Goal: Task Accomplishment & Management: Manage account settings

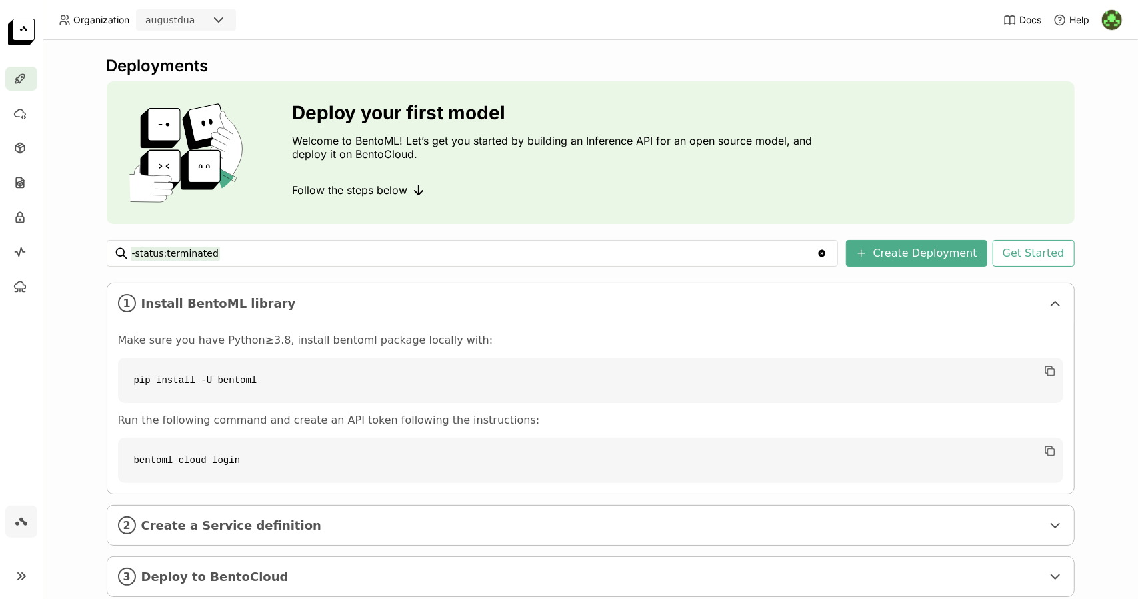
click at [454, 145] on p "Welcome to BentoML! Let’s get you started by building an Inference API for an o…" at bounding box center [556, 147] width 527 height 27
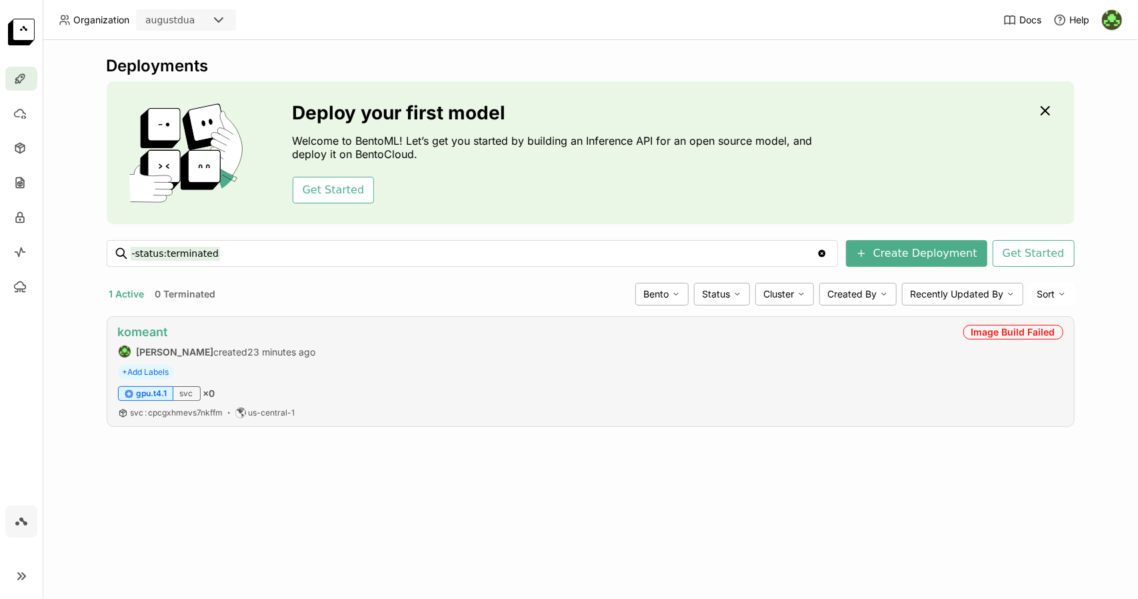
click at [139, 329] on link "komeant" at bounding box center [143, 332] width 50 height 14
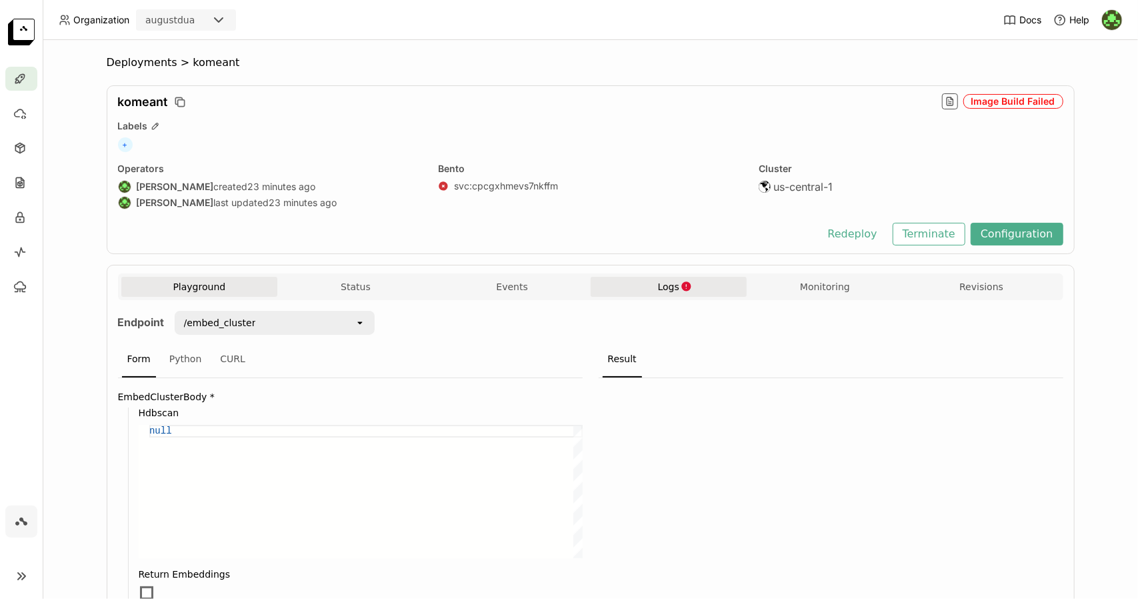
click at [658, 291] on span "Logs" at bounding box center [668, 287] width 21 height 12
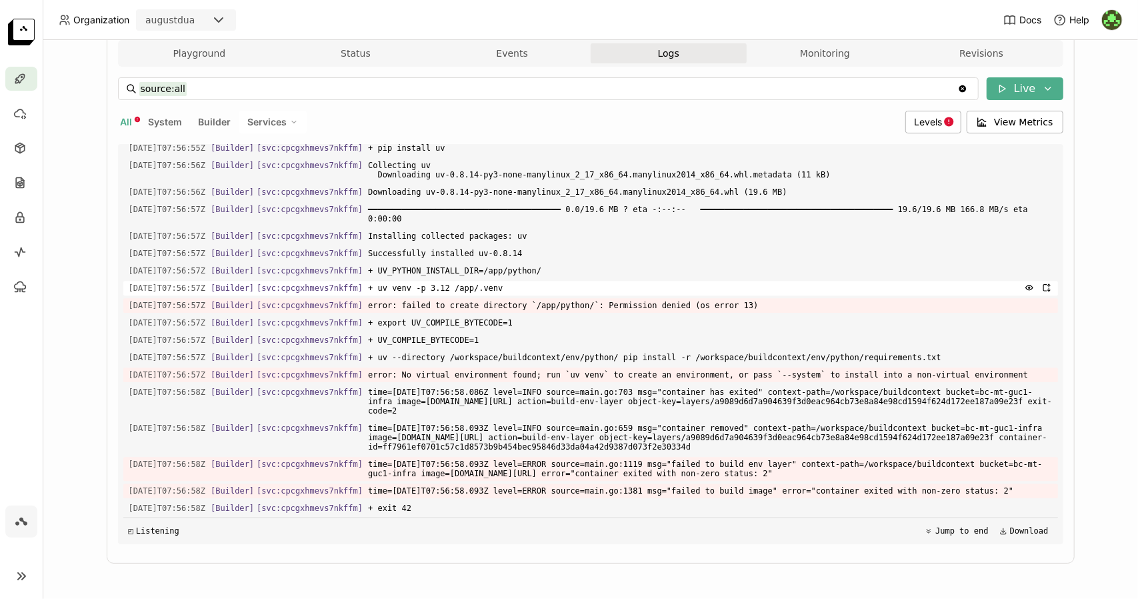
scroll to position [2282, 0]
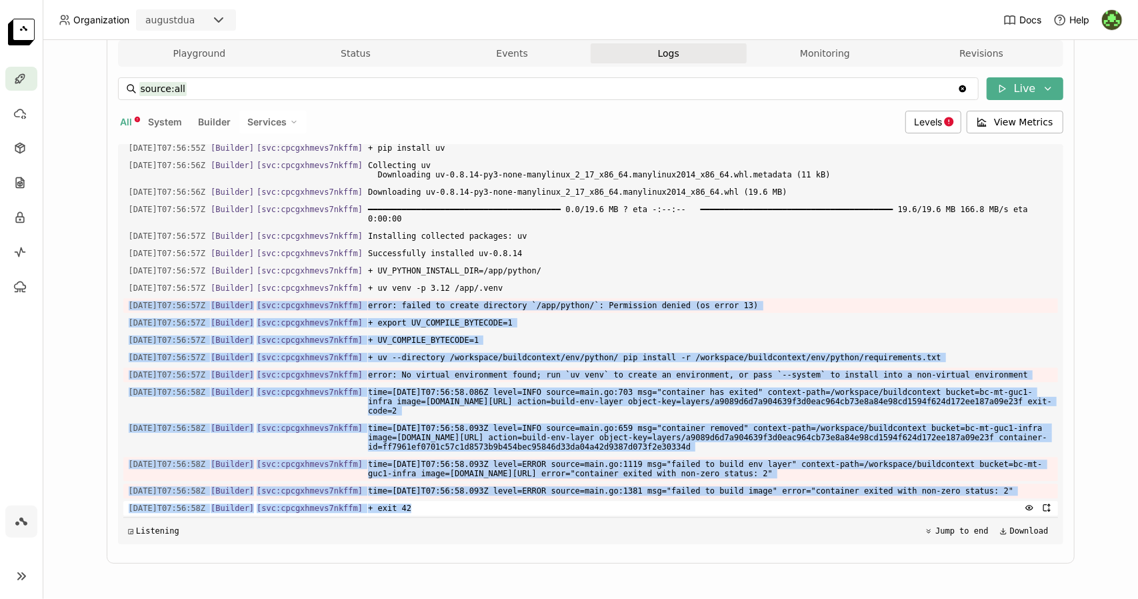
drag, startPoint x: 122, startPoint y: 290, endPoint x: 421, endPoint y: 507, distance: 370.0
click at [421, 507] on div "Load older logs [DATE]T07:56:48Z [Builder] [ svc:cpcgxhmevs7nkffm ] {"status":"…" at bounding box center [590, 344] width 935 height 400
copy div "[DATE]T07:56:57Z [Builder] [ svc:cpcgxhmevs7nkffm ] error: failed to create dir…"
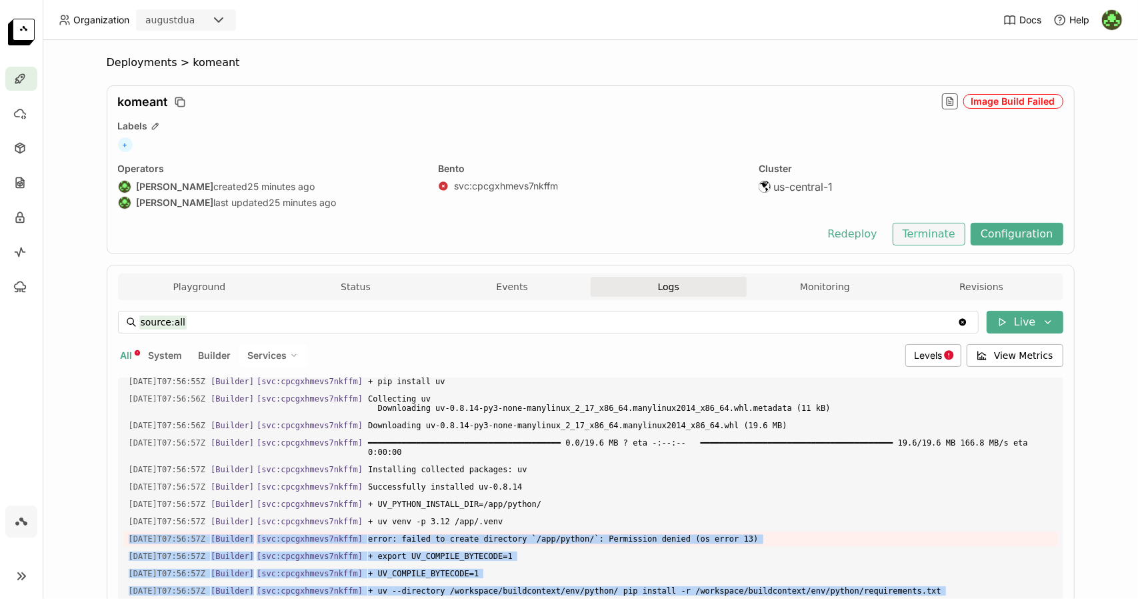
click at [935, 229] on button "Terminate" at bounding box center [929, 234] width 73 height 23
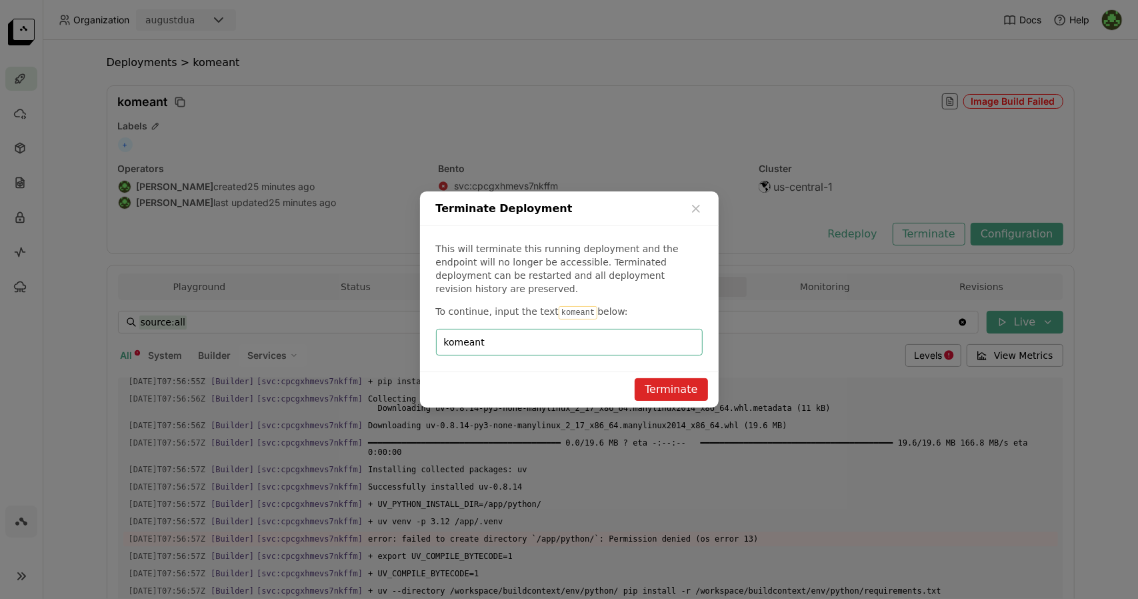
type input "komeant"
click at [673, 378] on button "Terminate" at bounding box center [671, 389] width 73 height 23
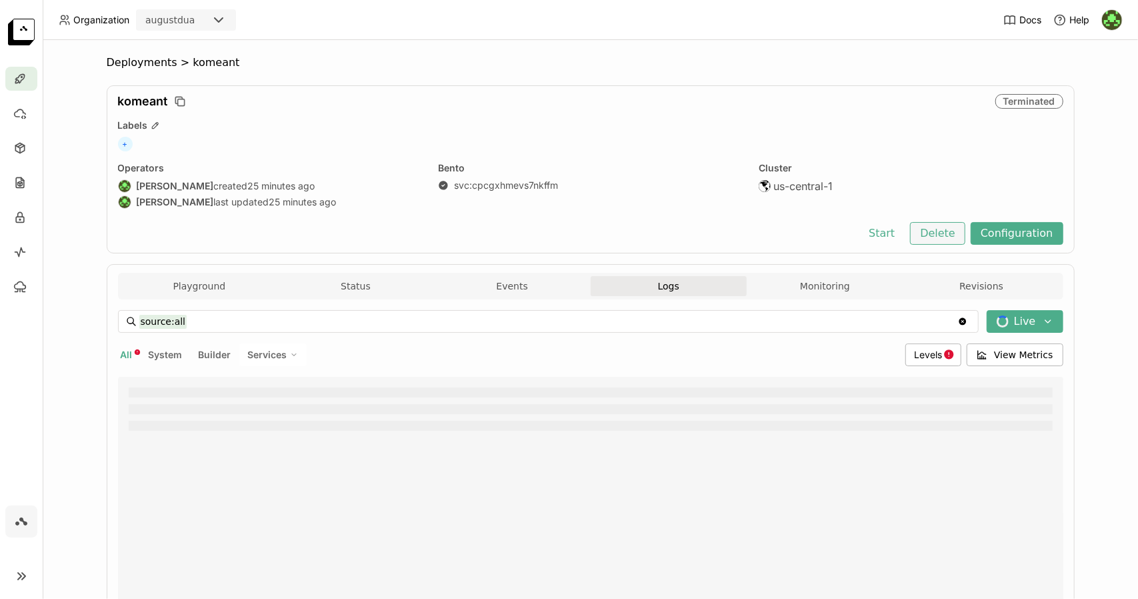
click at [936, 237] on button "Delete" at bounding box center [937, 233] width 55 height 23
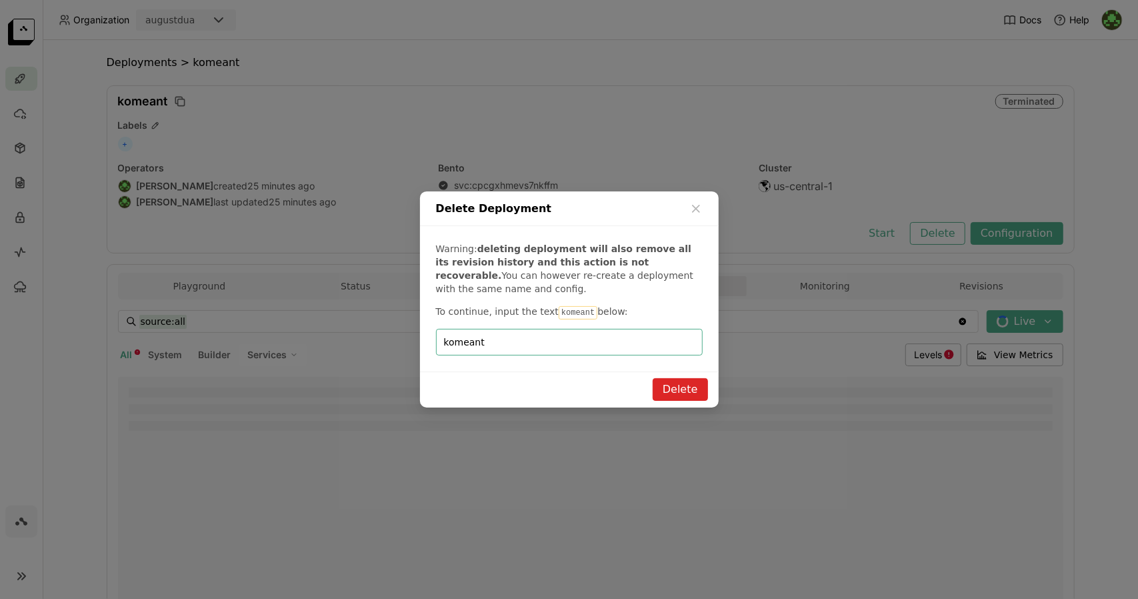
type input "komeant"
click at [674, 391] on button "Delete" at bounding box center [680, 389] width 55 height 23
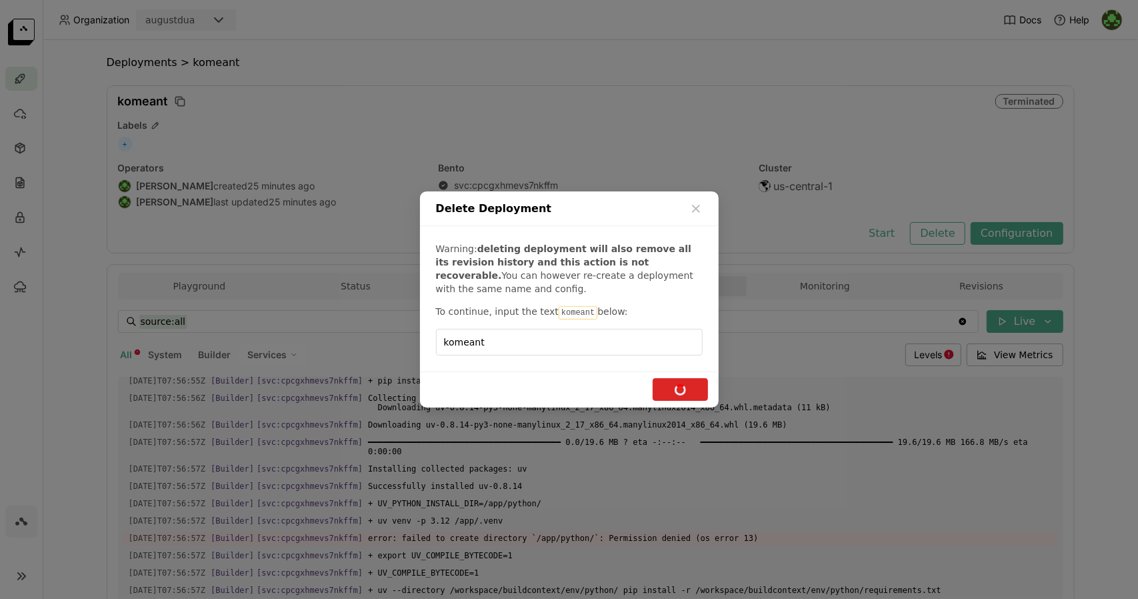
scroll to position [2282, 0]
